Goal: Complete application form

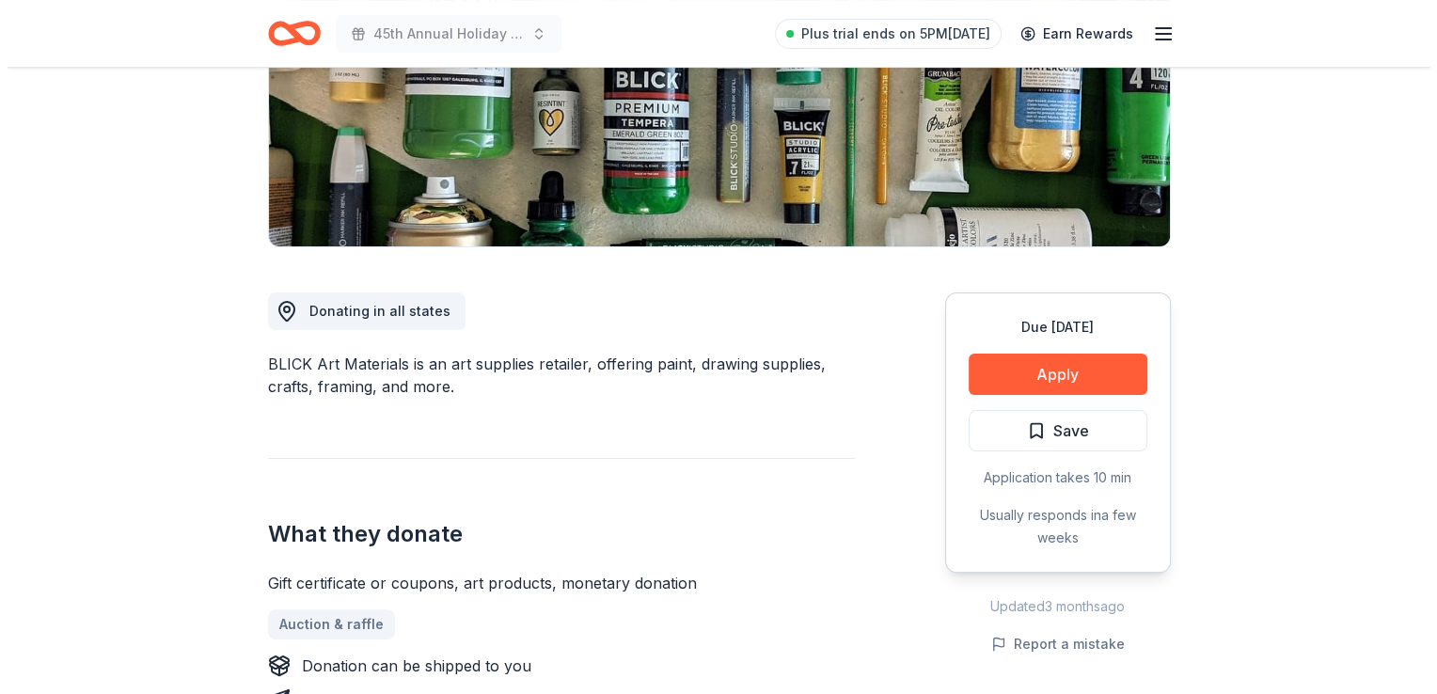
scroll to position [331, 0]
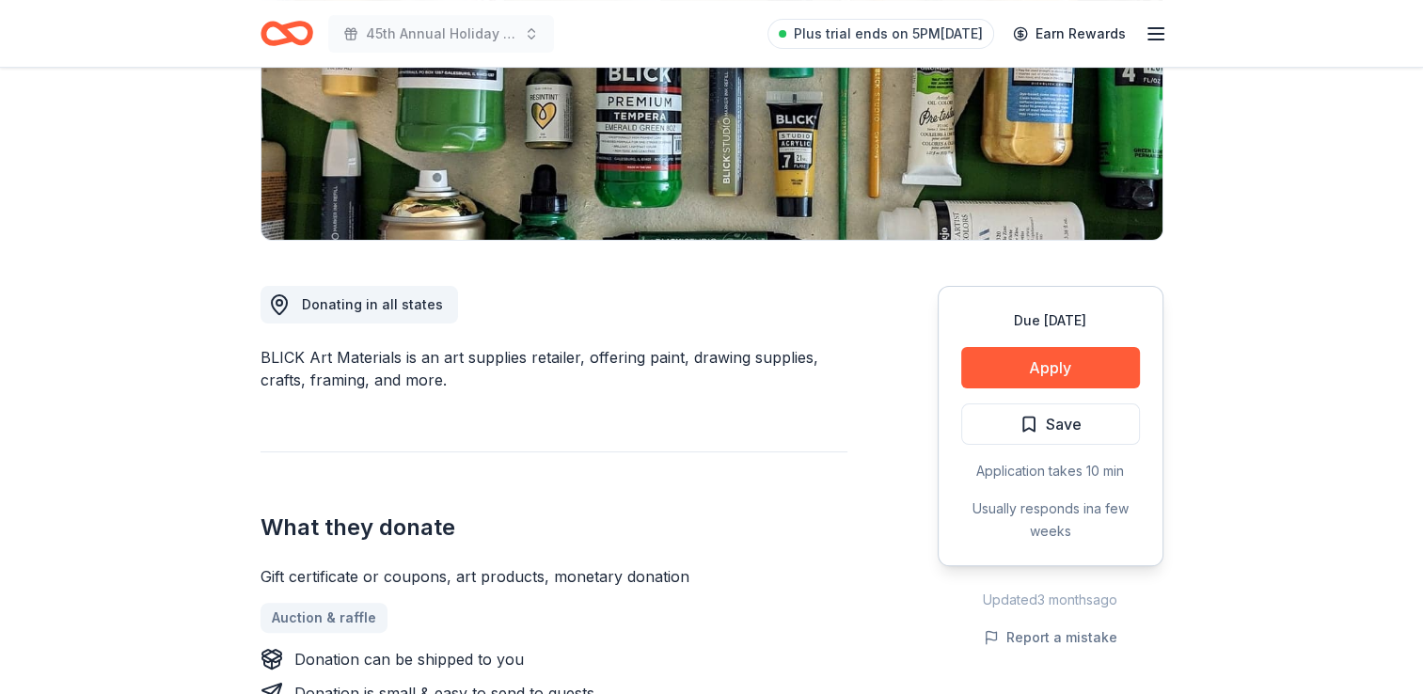
click at [1018, 389] on div "Due in 57 days Apply Save Application takes 10 min Usually responds in a few we…" at bounding box center [1050, 426] width 226 height 280
click at [1016, 367] on button "Apply" at bounding box center [1050, 367] width 179 height 41
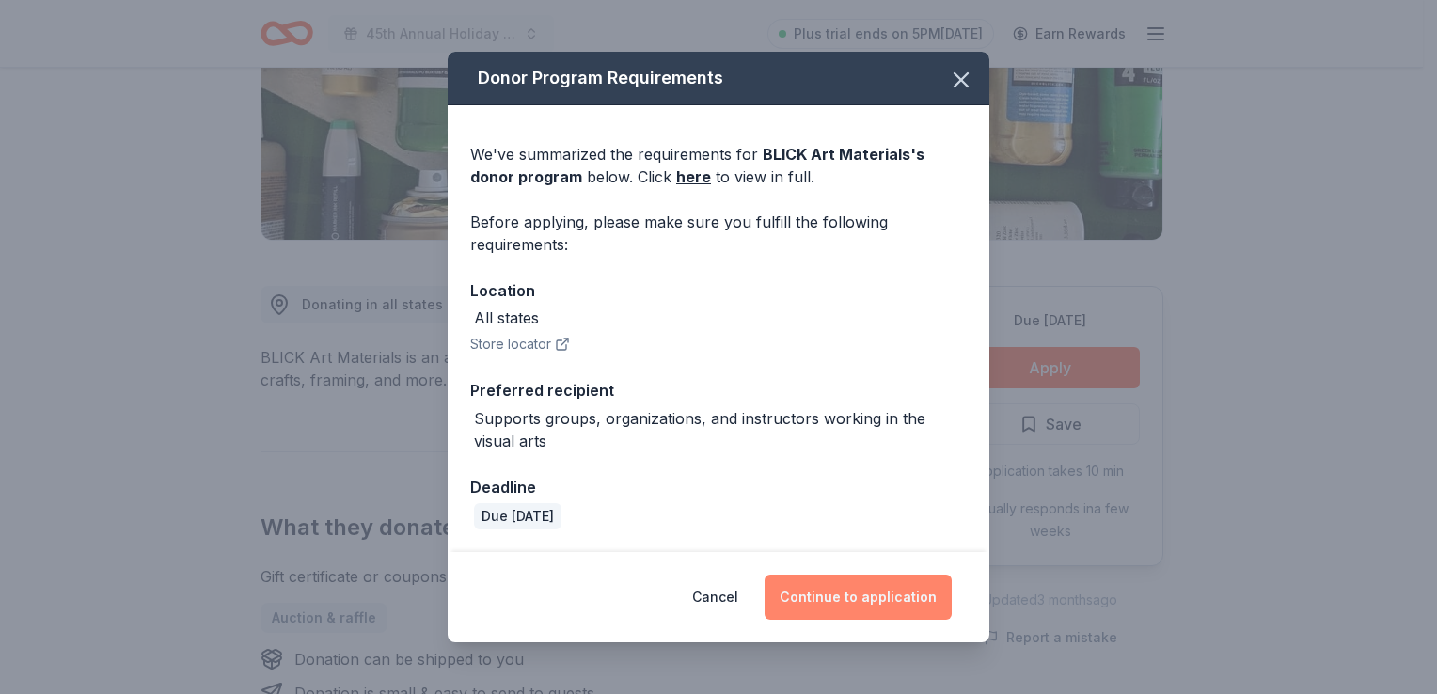
click at [854, 611] on button "Continue to application" at bounding box center [857, 597] width 187 height 45
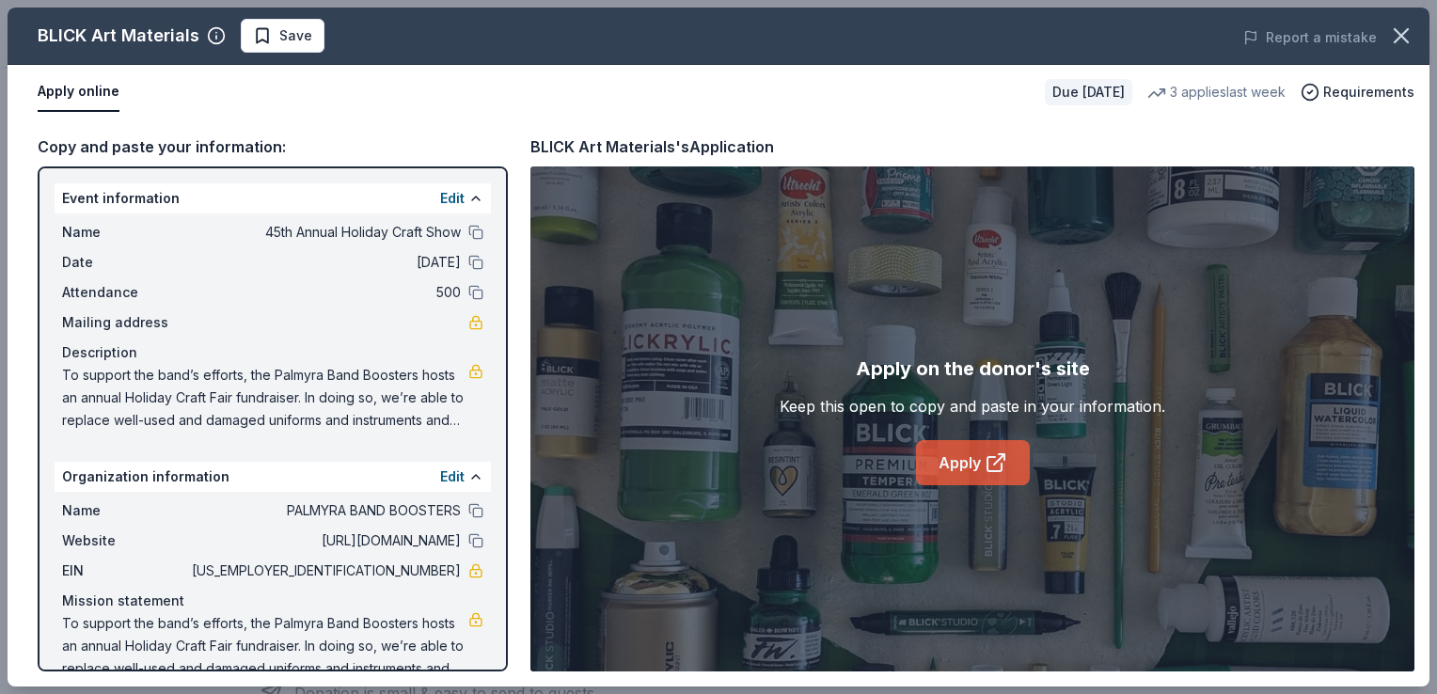
click at [963, 472] on link "Apply" at bounding box center [973, 462] width 114 height 45
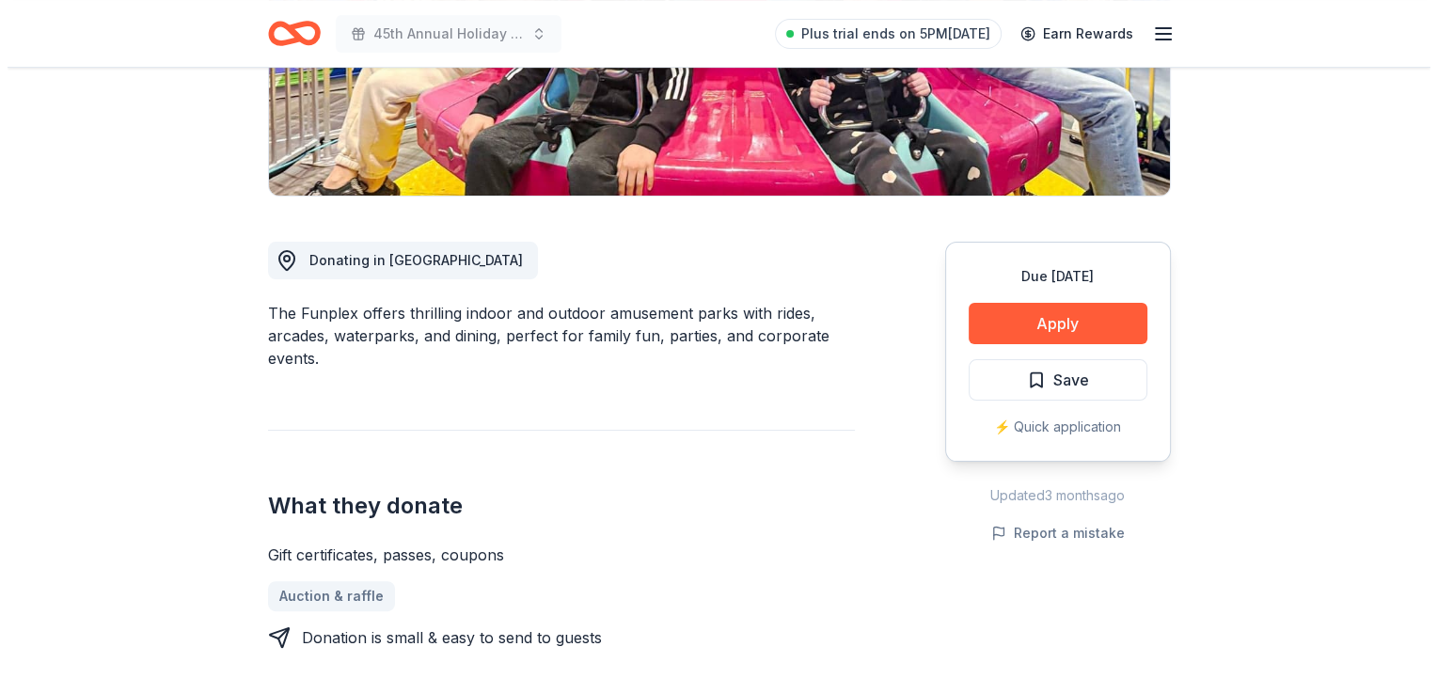
scroll to position [390, 0]
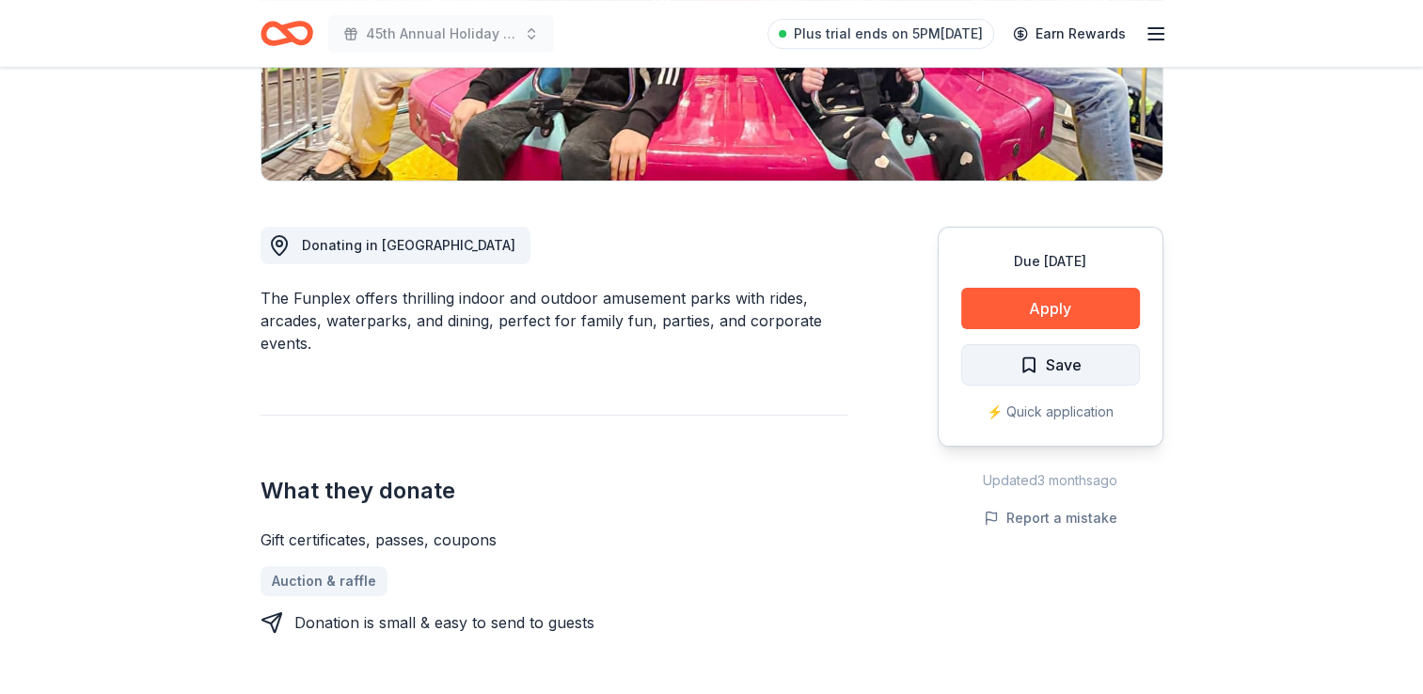
click at [1043, 367] on span "Save" at bounding box center [1050, 365] width 62 height 24
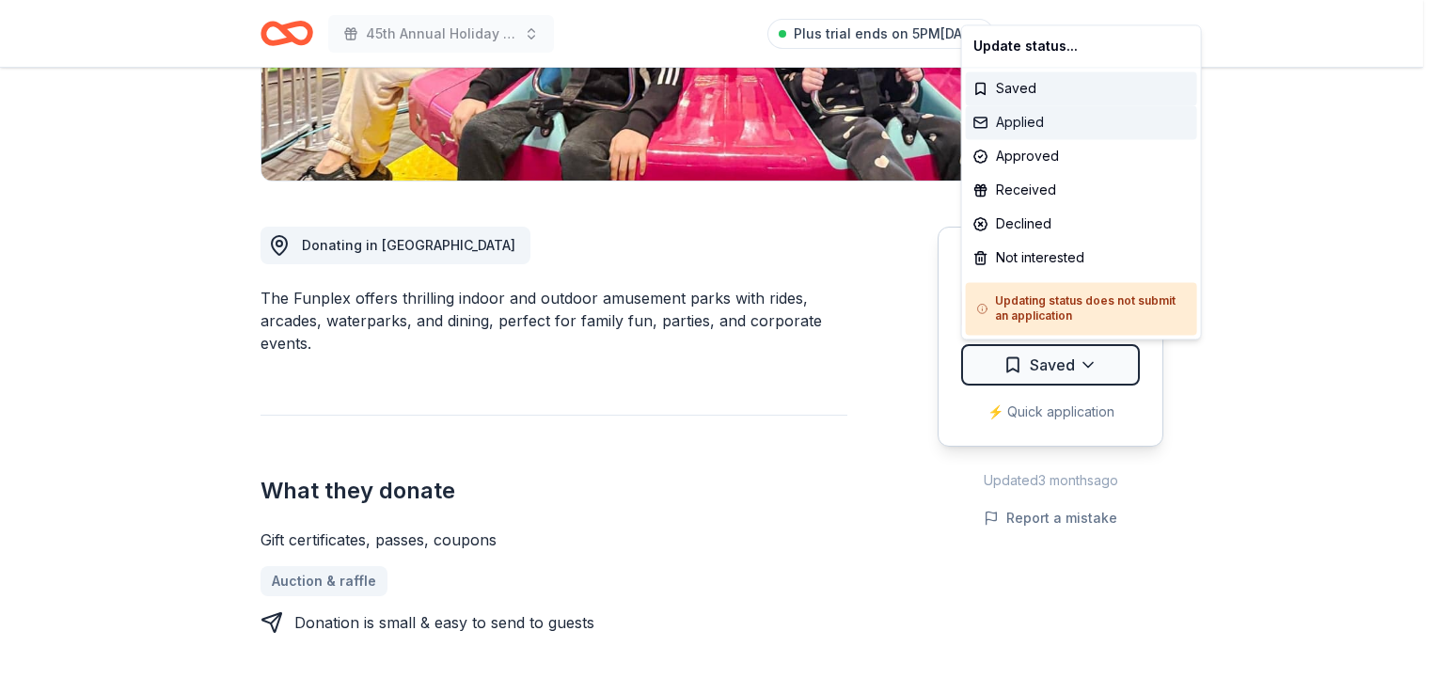
click at [1045, 118] on div "Applied" at bounding box center [1081, 122] width 231 height 34
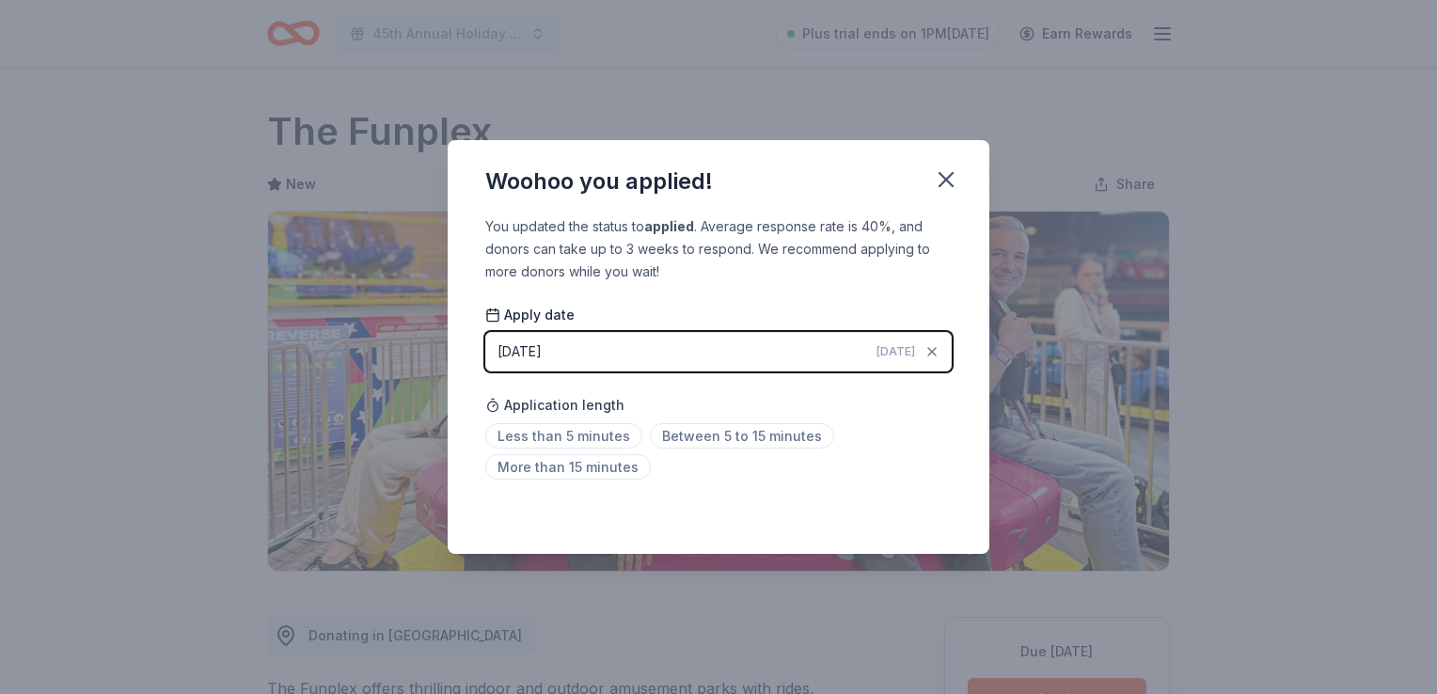
click at [659, 347] on html "45th Annual Holiday Craft Show Plus trial ends on 1PM, 9/15 Earn Rewards Due in…" at bounding box center [718, 347] width 1437 height 694
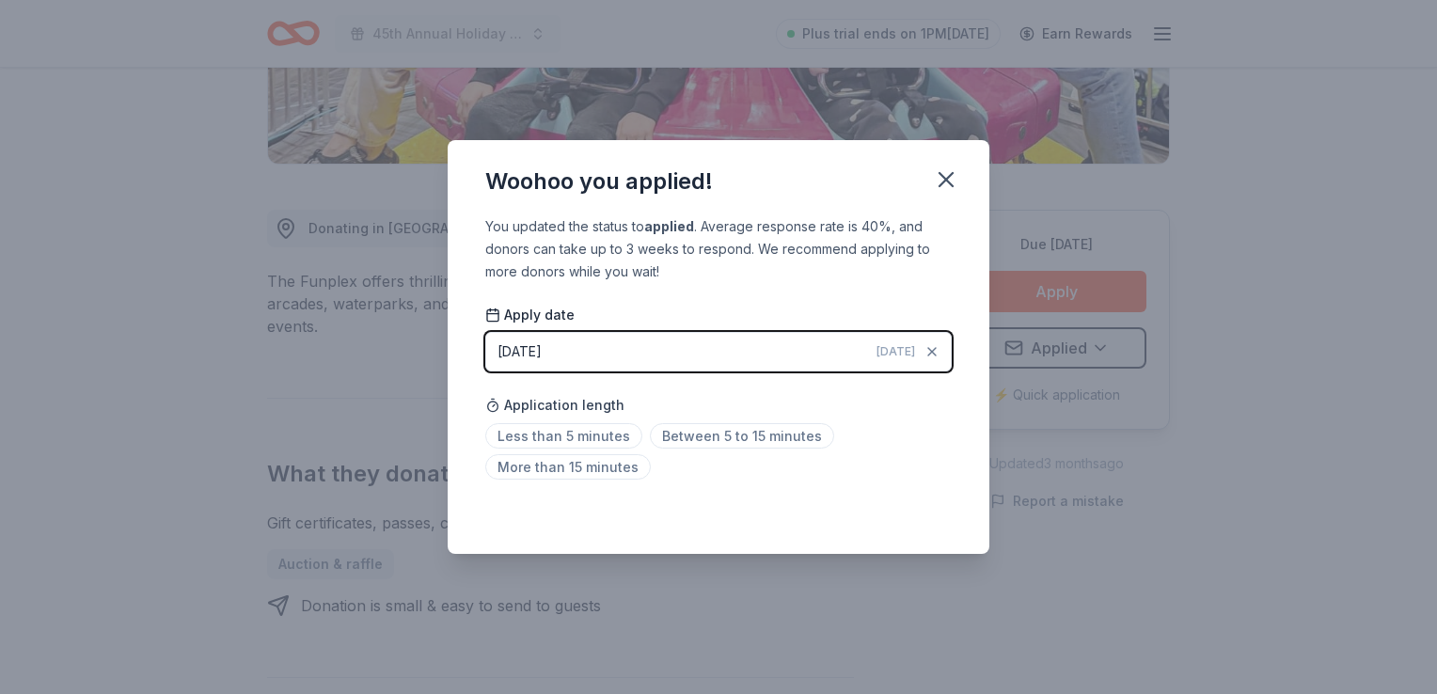
click at [597, 356] on button "09/10/2025 Today" at bounding box center [718, 351] width 466 height 39
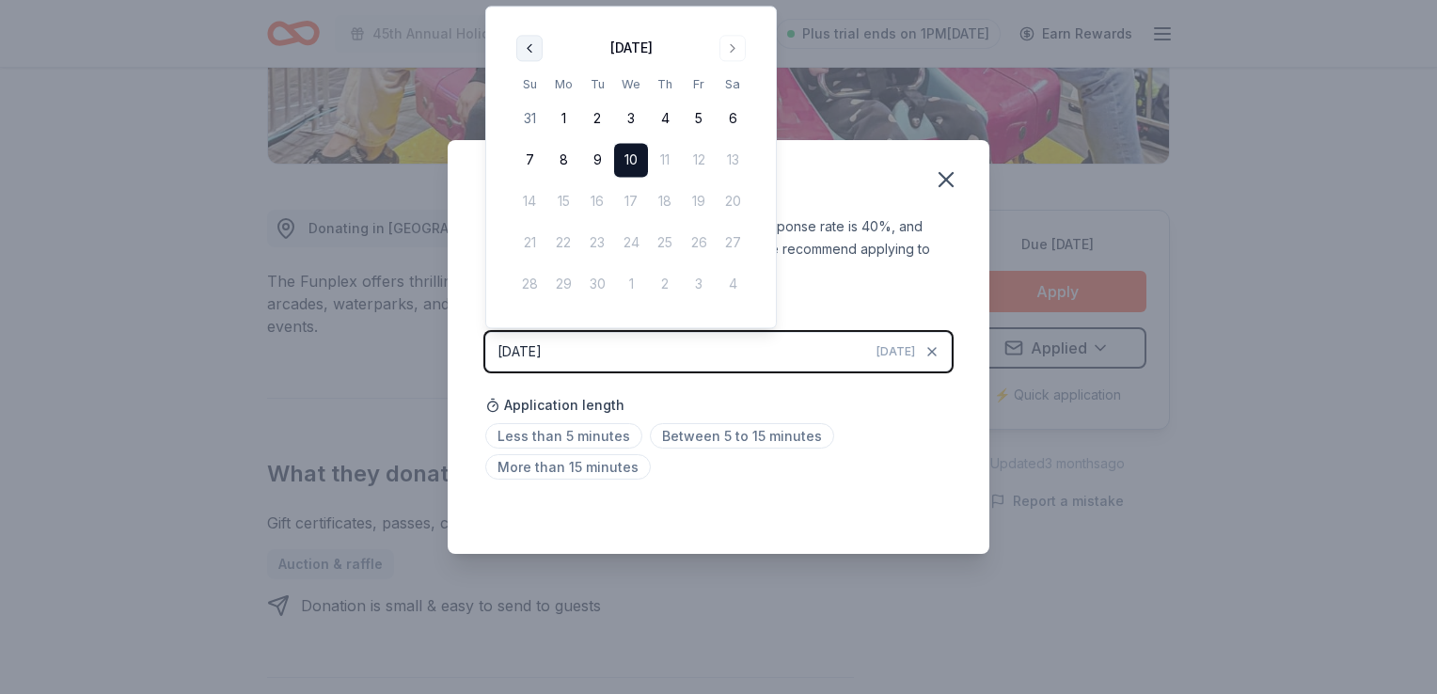
click at [535, 55] on button "Go to previous month" at bounding box center [529, 48] width 26 height 26
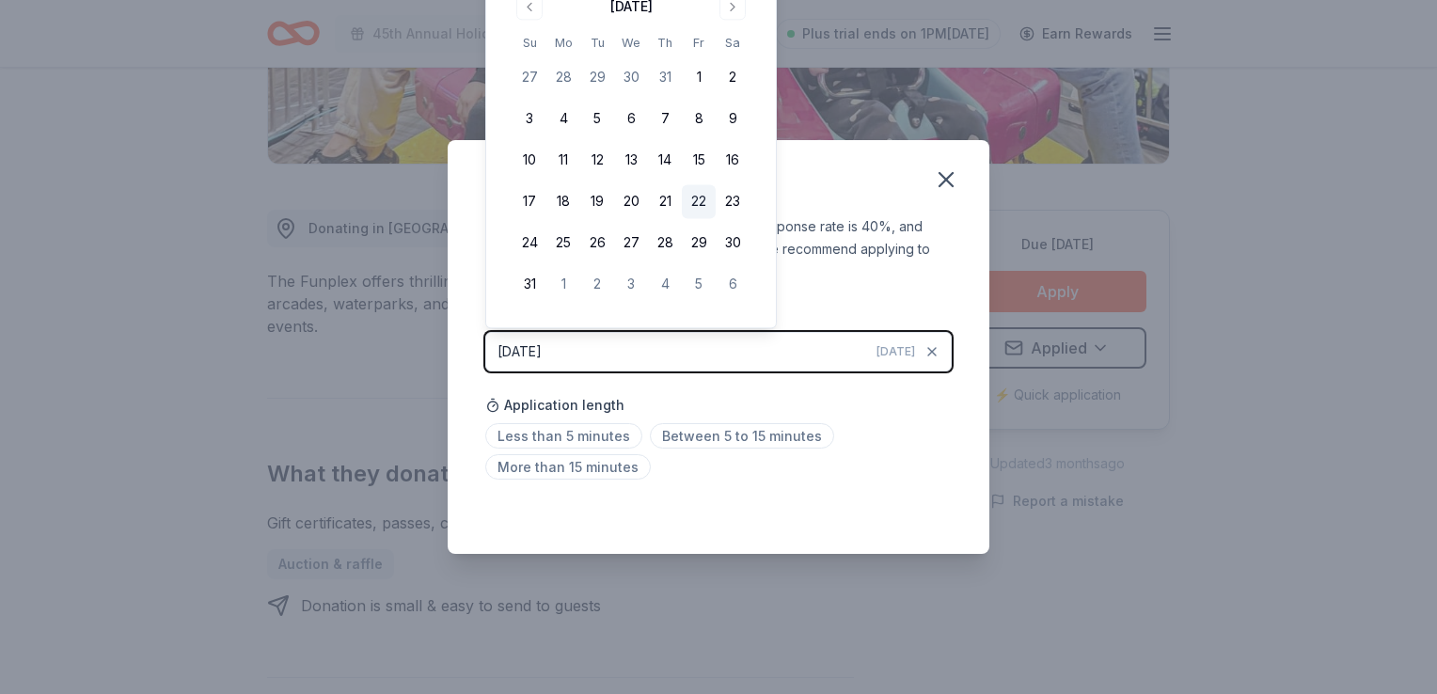
click at [701, 205] on button "22" at bounding box center [699, 202] width 34 height 34
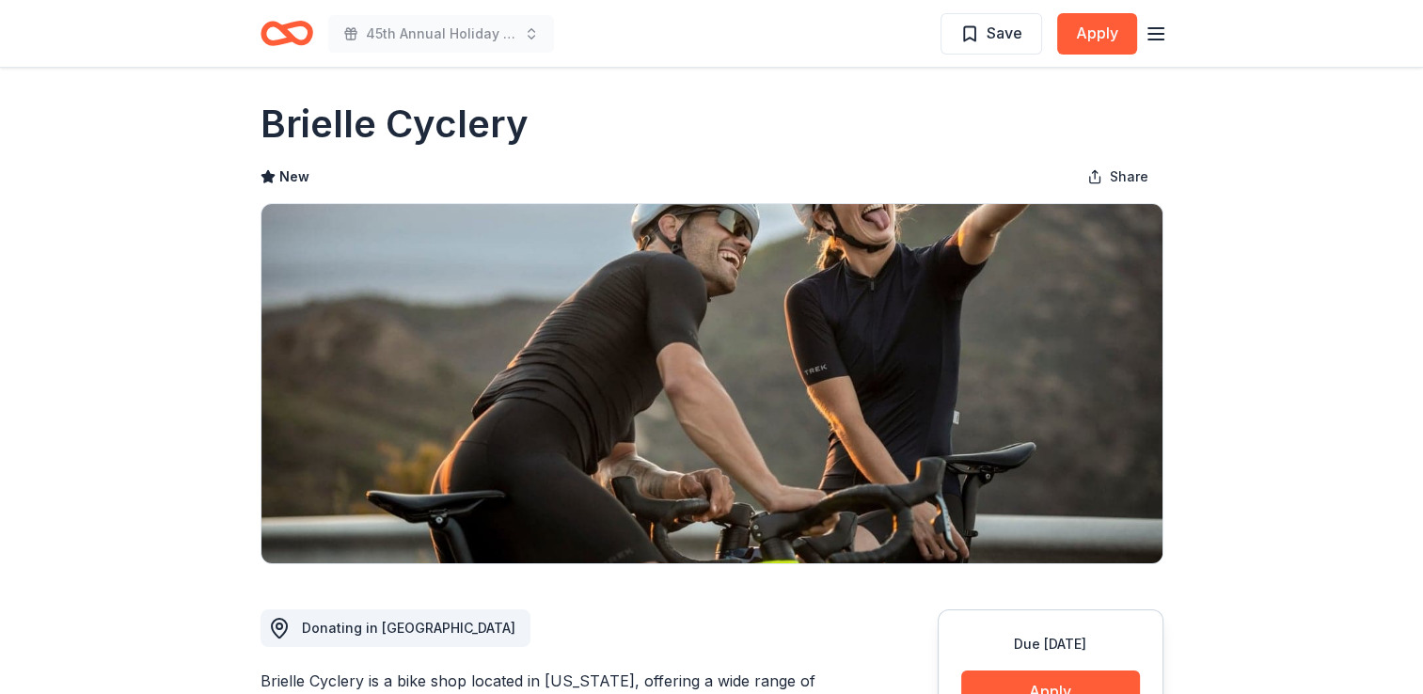
scroll to position [8, 0]
